Goal: Check status: Check status

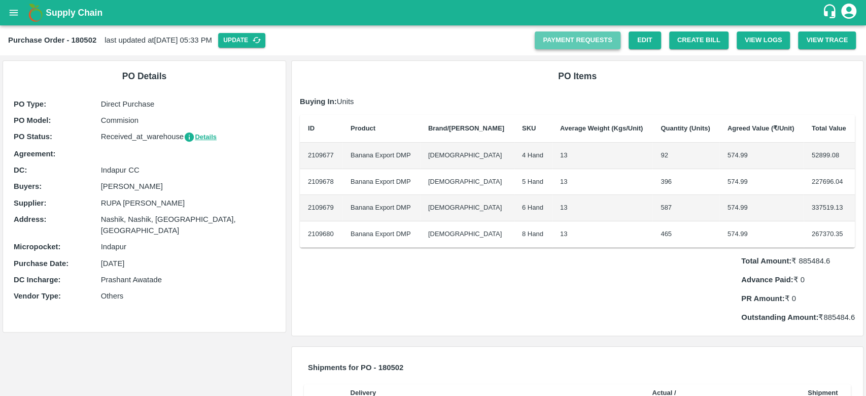
click at [598, 45] on link "Payment Requests" at bounding box center [578, 40] width 86 height 18
click at [593, 41] on link "Payment Requests" at bounding box center [578, 40] width 86 height 18
click at [557, 46] on link "Payment Requests" at bounding box center [578, 40] width 86 height 18
